Goal: Task Accomplishment & Management: Manage account settings

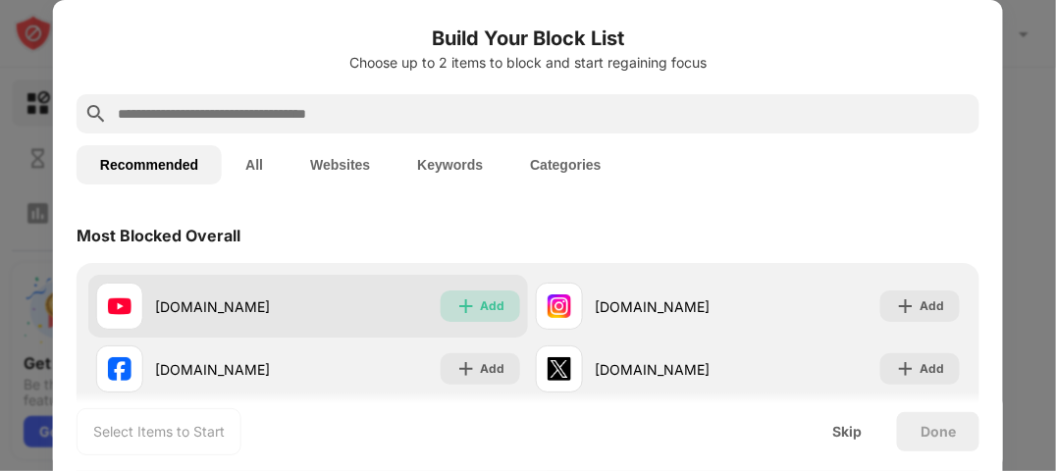
click at [447, 312] on div "Add" at bounding box center [481, 306] width 80 height 31
